Goal: Task Accomplishment & Management: Use online tool/utility

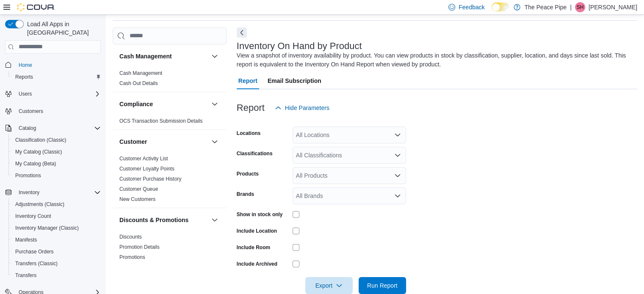
scroll to position [274, 0]
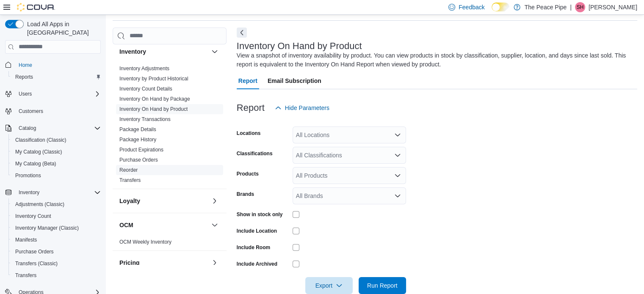
click at [134, 169] on link "Reorder" at bounding box center [128, 170] width 18 height 6
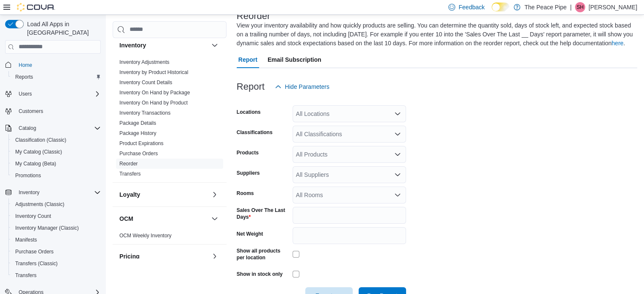
scroll to position [60, 0]
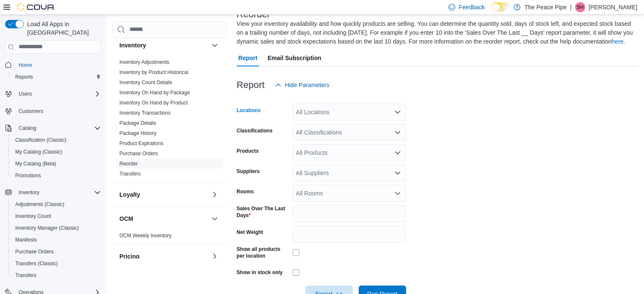
click at [396, 109] on icon "Open list of options" at bounding box center [397, 112] width 7 height 7
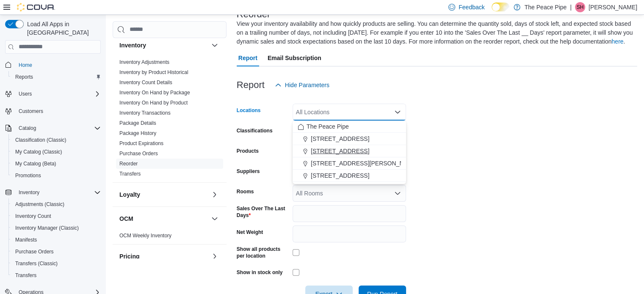
click at [335, 152] on span "[STREET_ADDRESS]" at bounding box center [340, 151] width 58 height 8
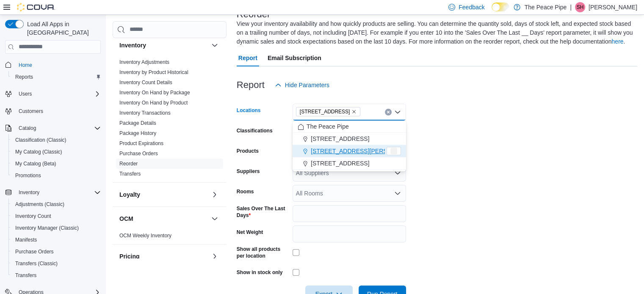
click at [471, 91] on div "Report Hide Parameters" at bounding box center [437, 85] width 401 height 17
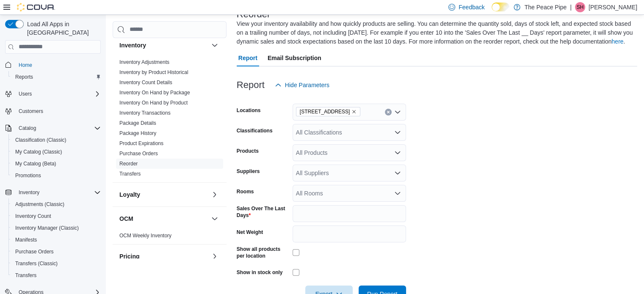
click at [351, 111] on icon "Remove 31 Celina St from selection in this group" at bounding box center [353, 111] width 5 height 5
click at [435, 109] on form "Locations All Locations Classifications All Classifications Products All Produc…" at bounding box center [437, 198] width 401 height 209
click at [332, 172] on div "All Suppliers" at bounding box center [349, 173] width 113 height 17
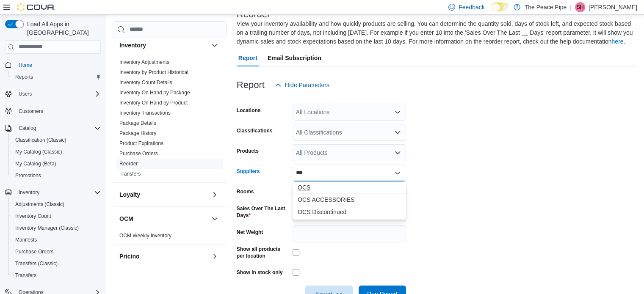
type input "***"
click at [305, 190] on span "OCS" at bounding box center [349, 187] width 103 height 8
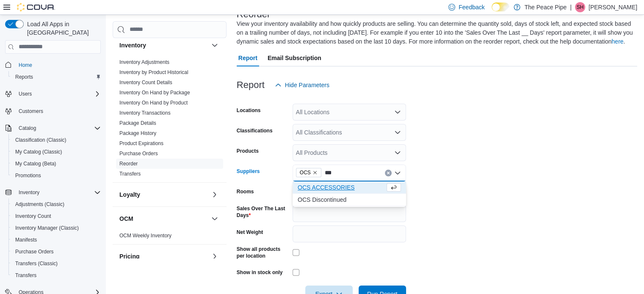
type input "***"
click at [327, 185] on span "OCS ACCESSORIES" at bounding box center [341, 187] width 87 height 8
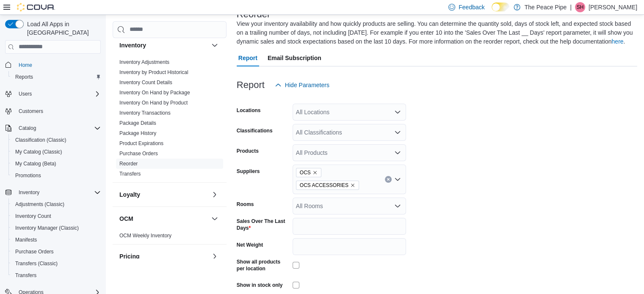
click at [600, 250] on form "Locations All Locations Classifications All Classifications Products All Produc…" at bounding box center [437, 205] width 401 height 222
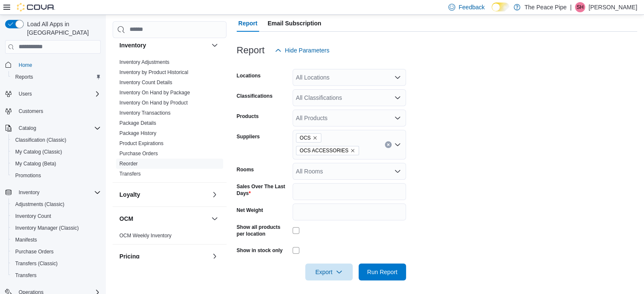
scroll to position [98, 0]
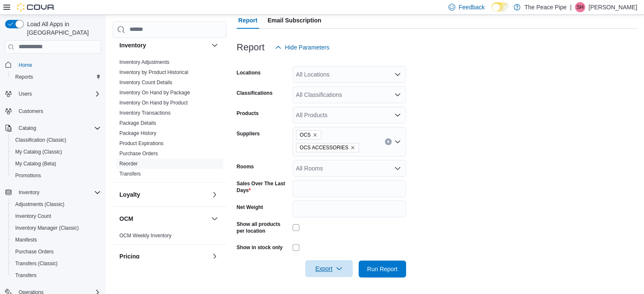
click at [329, 276] on span "Export" at bounding box center [328, 268] width 37 height 17
click at [332, 238] on span "Export to Csv" at bounding box center [330, 234] width 38 height 7
